Goal: Task Accomplishment & Management: Use online tool/utility

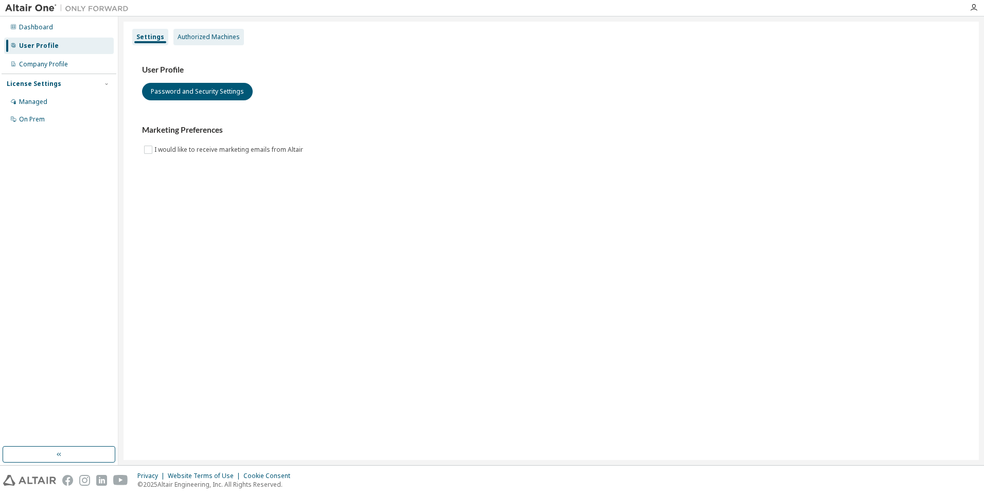
click at [222, 39] on div "Authorized Machines" at bounding box center [209, 37] width 62 height 8
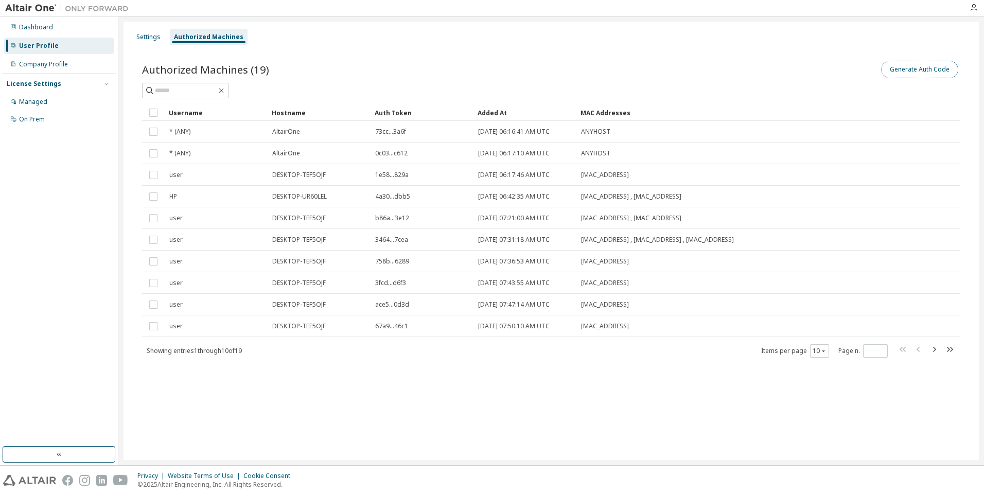
click at [904, 73] on button "Generate Auth Code" at bounding box center [920, 70] width 77 height 18
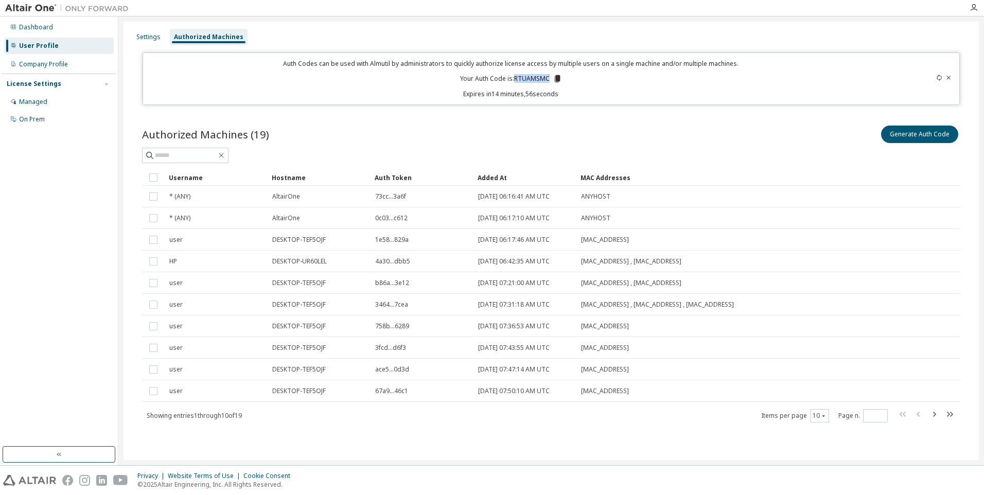
drag, startPoint x: 516, startPoint y: 78, endPoint x: 549, endPoint y: 80, distance: 33.5
click at [549, 80] on p "Your Auth Code is: RTUAMSMC" at bounding box center [511, 78] width 102 height 9
copy p "RTUAMSMC"
click at [973, 10] on icon "button" at bounding box center [974, 8] width 8 height 8
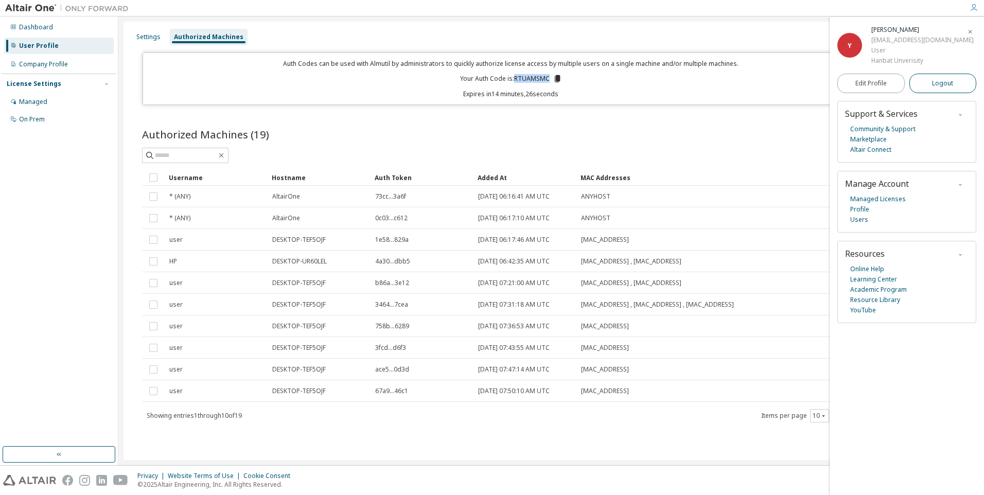
click at [935, 85] on span "Logout" at bounding box center [942, 83] width 21 height 10
